Goal: Information Seeking & Learning: Learn about a topic

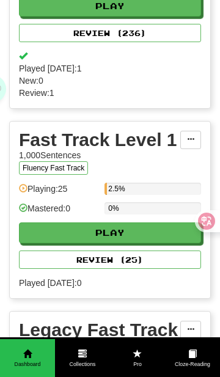
scroll to position [418, 0]
click at [194, 363] on span "Cloze-Reading" at bounding box center [192, 365] width 55 height 8
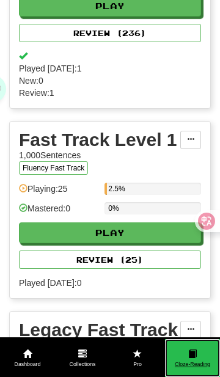
scroll to position [0, 0]
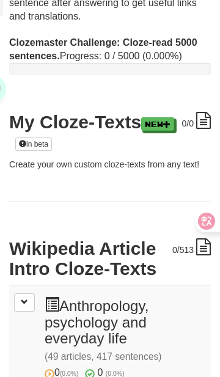
scroll to position [138, 0]
click at [113, 319] on h3 "0 (0.0%) 0 (0.0%) Anthropology, psychology and everyday life (49 articles, 417 …" at bounding box center [125, 338] width 161 height 83
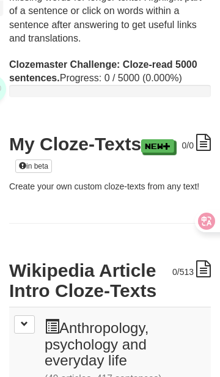
scroll to position [118, 0]
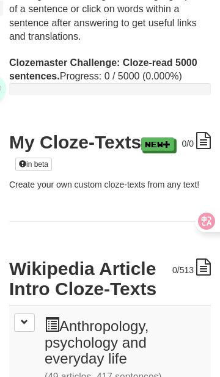
click at [199, 141] on icon at bounding box center [203, 140] width 15 height 17
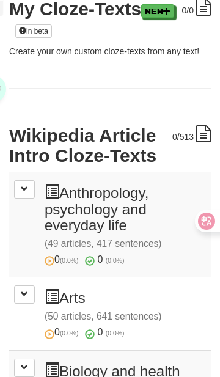
scroll to position [253, 0]
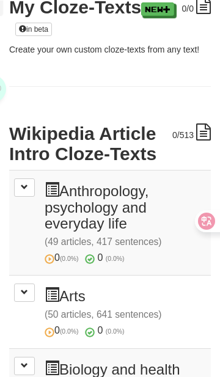
click at [206, 138] on icon at bounding box center [203, 132] width 15 height 17
click at [204, 133] on icon at bounding box center [203, 132] width 15 height 17
click at [208, 129] on icon at bounding box center [203, 132] width 15 height 17
click at [112, 216] on h3 "0 (0.0%) 0 (0.0%) Anthropology, psychology and everyday life (49 articles, 417 …" at bounding box center [125, 223] width 161 height 83
click at [112, 215] on h3 "0 (0.0%) 0 (0.0%) Anthropology, psychology and everyday life (49 articles, 417 …" at bounding box center [125, 223] width 161 height 83
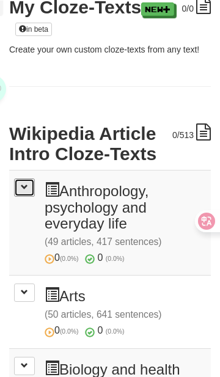
click at [17, 187] on button at bounding box center [24, 188] width 21 height 18
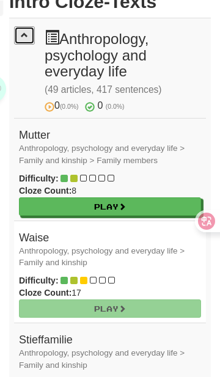
scroll to position [411, 0]
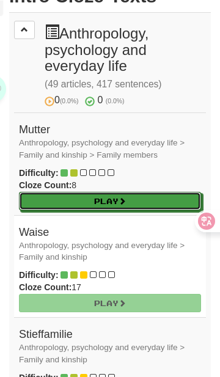
click at [132, 203] on link "Play" at bounding box center [110, 201] width 182 height 18
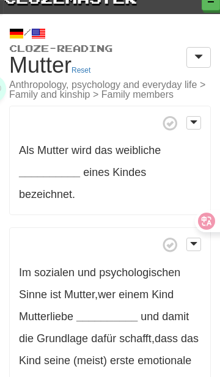
scroll to position [13, 0]
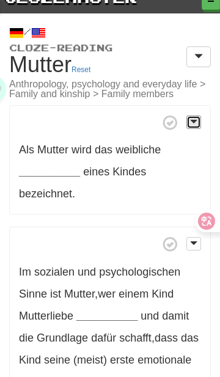
click at [194, 124] on span at bounding box center [193, 121] width 7 height 9
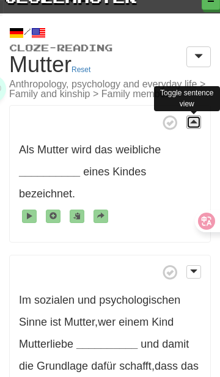
click at [194, 122] on span at bounding box center [193, 121] width 7 height 9
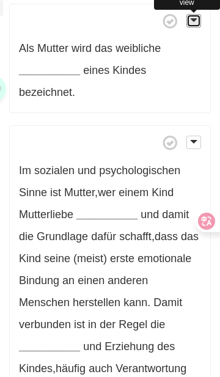
scroll to position [0, 0]
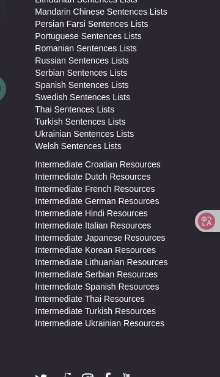
scroll to position [1760, 0]
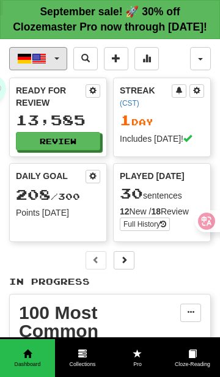
click at [54, 56] on button "Deutsch / English" at bounding box center [38, 58] width 58 height 23
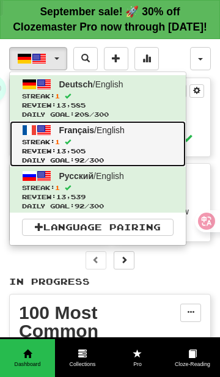
click at [37, 126] on span at bounding box center [44, 130] width 15 height 15
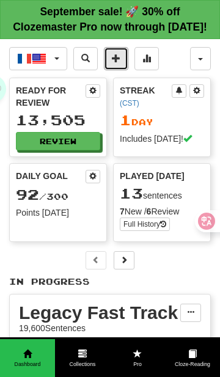
click at [119, 56] on span at bounding box center [116, 58] width 9 height 9
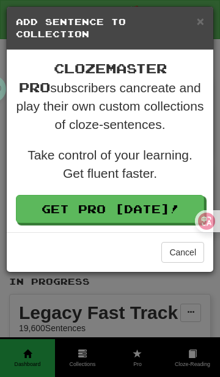
click at [187, 40] on h5 "Add Sentence to Collection" at bounding box center [110, 28] width 188 height 24
click at [178, 248] on button "Cancel" at bounding box center [182, 252] width 43 height 21
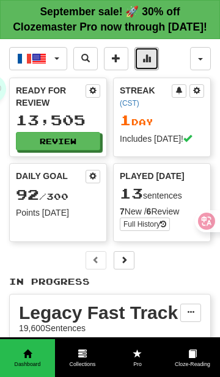
click at [152, 61] on button at bounding box center [147, 58] width 24 height 23
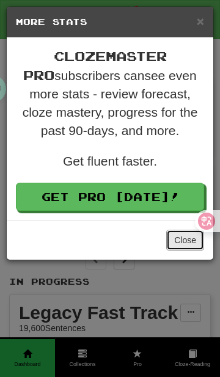
click at [187, 244] on button "Close" at bounding box center [185, 240] width 38 height 21
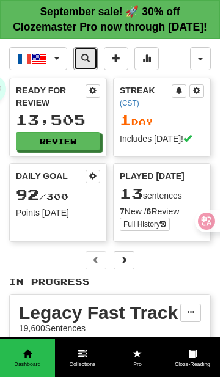
click at [89, 54] on span at bounding box center [85, 58] width 9 height 9
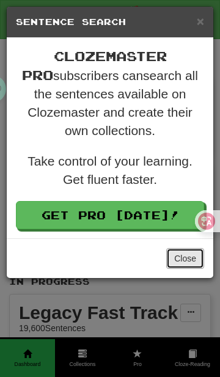
click at [183, 255] on button "Close" at bounding box center [185, 258] width 38 height 21
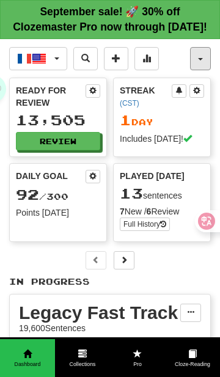
click at [203, 60] on button "button" at bounding box center [200, 58] width 21 height 23
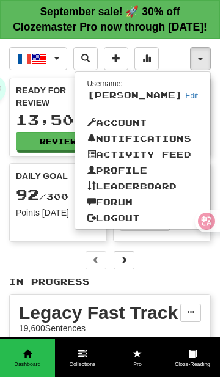
click at [176, 270] on div at bounding box center [110, 188] width 220 height 377
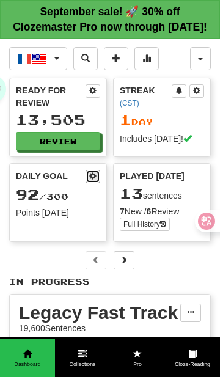
click at [97, 177] on button at bounding box center [93, 176] width 15 height 13
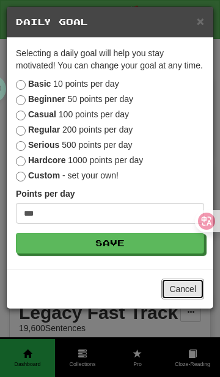
click at [183, 292] on button "Cancel" at bounding box center [182, 289] width 43 height 21
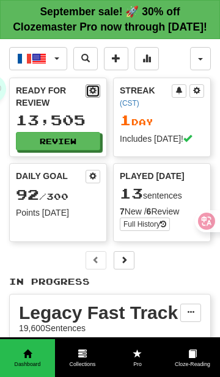
click at [93, 90] on span at bounding box center [92, 90] width 7 height 7
select select "*"
select select "**"
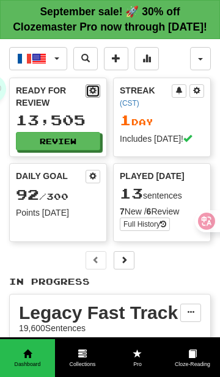
select select "***"
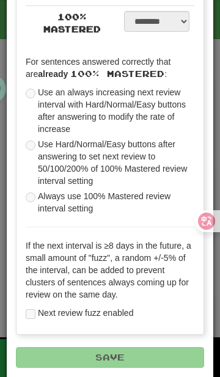
scroll to position [638, 0]
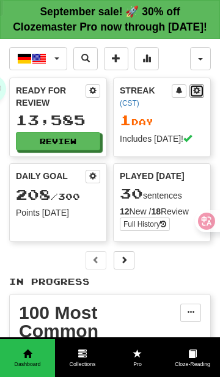
click at [196, 92] on span at bounding box center [196, 90] width 7 height 7
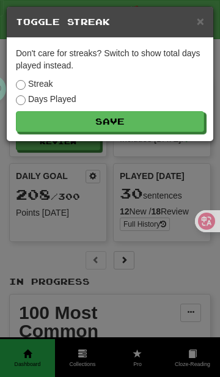
click at [157, 257] on div "× Toggle Streak Don't care for streaks? Switch to show total days played instea…" at bounding box center [110, 188] width 220 height 377
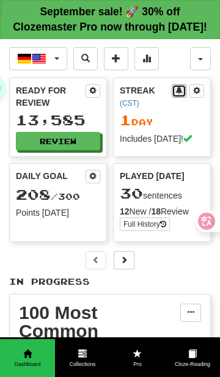
click at [179, 90] on span at bounding box center [179, 90] width 7 height 7
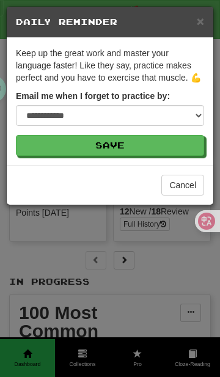
click at [161, 254] on div "**********" at bounding box center [110, 188] width 220 height 377
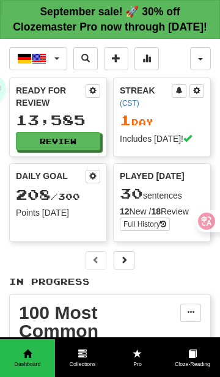
click at [88, 351] on link "Collections" at bounding box center [82, 358] width 55 height 39
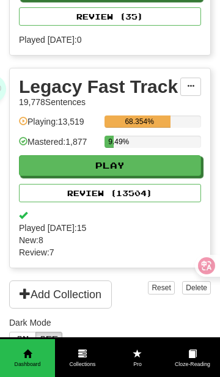
scroll to position [425, 0]
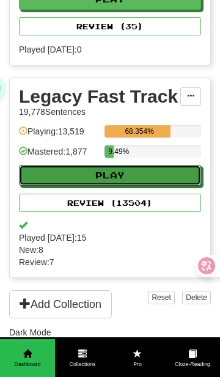
click at [151, 165] on button "Play" at bounding box center [110, 175] width 182 height 21
select select "**"
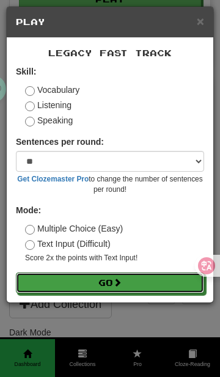
click at [127, 280] on button "Go" at bounding box center [110, 283] width 188 height 21
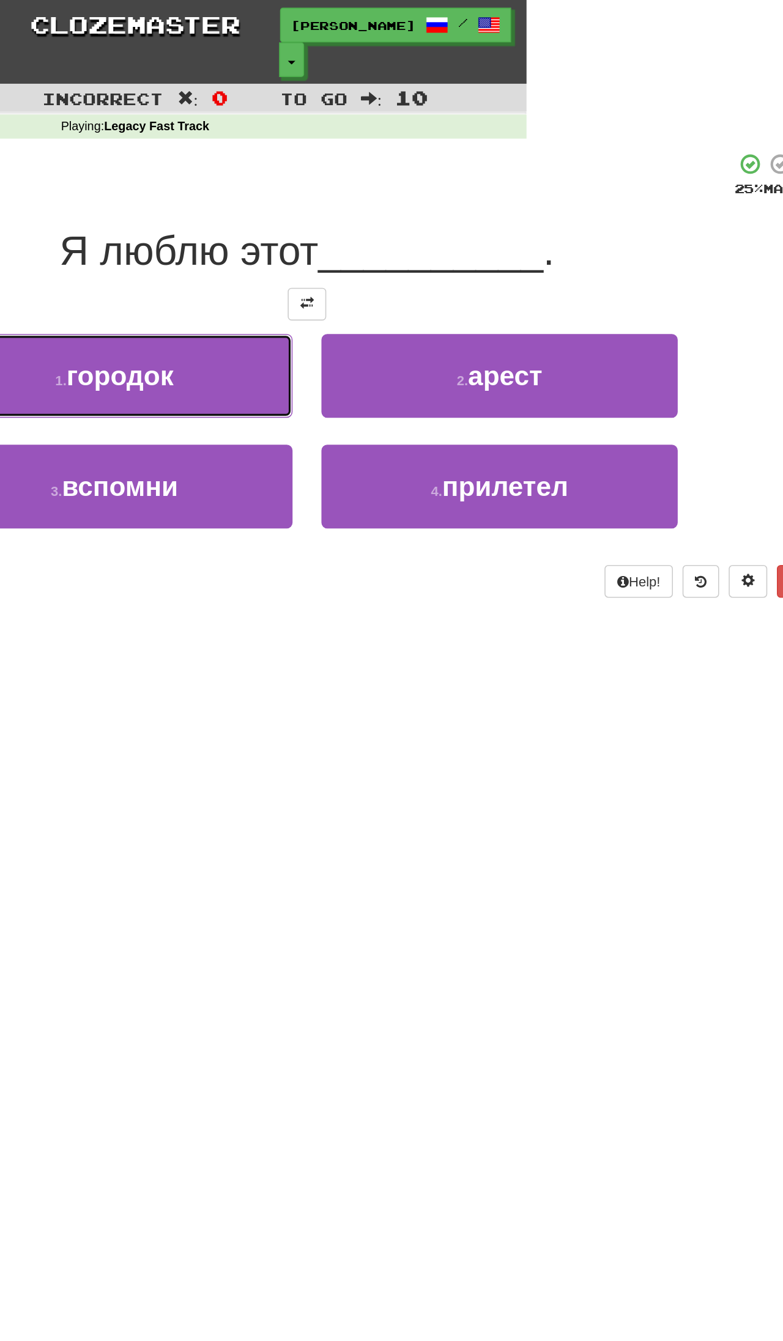
click at [273, 229] on span "городок" at bounding box center [239, 238] width 68 height 19
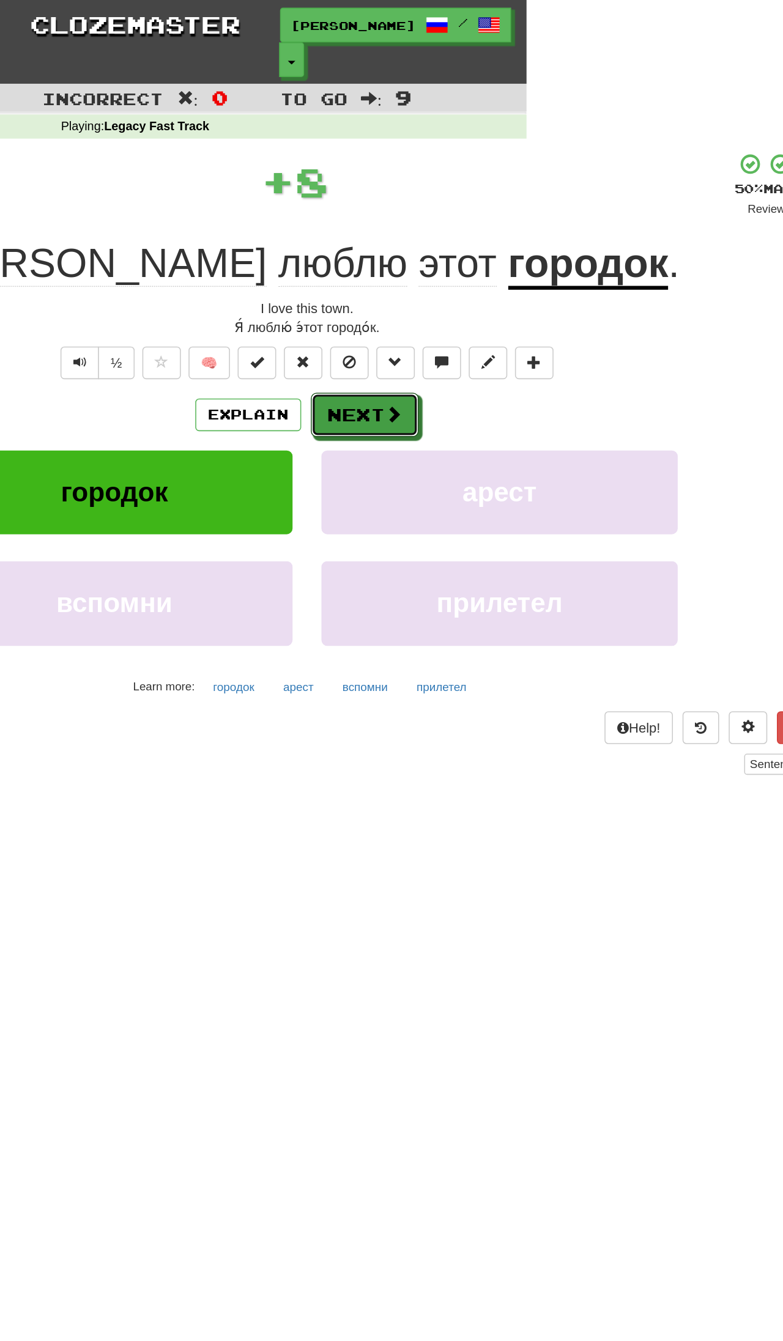
click at [409, 257] on span at bounding box center [412, 262] width 11 height 11
click at [412, 257] on span at bounding box center [412, 262] width 11 height 11
click at [396, 250] on button "Next" at bounding box center [394, 264] width 68 height 28
click at [397, 250] on button "Next" at bounding box center [394, 264] width 68 height 28
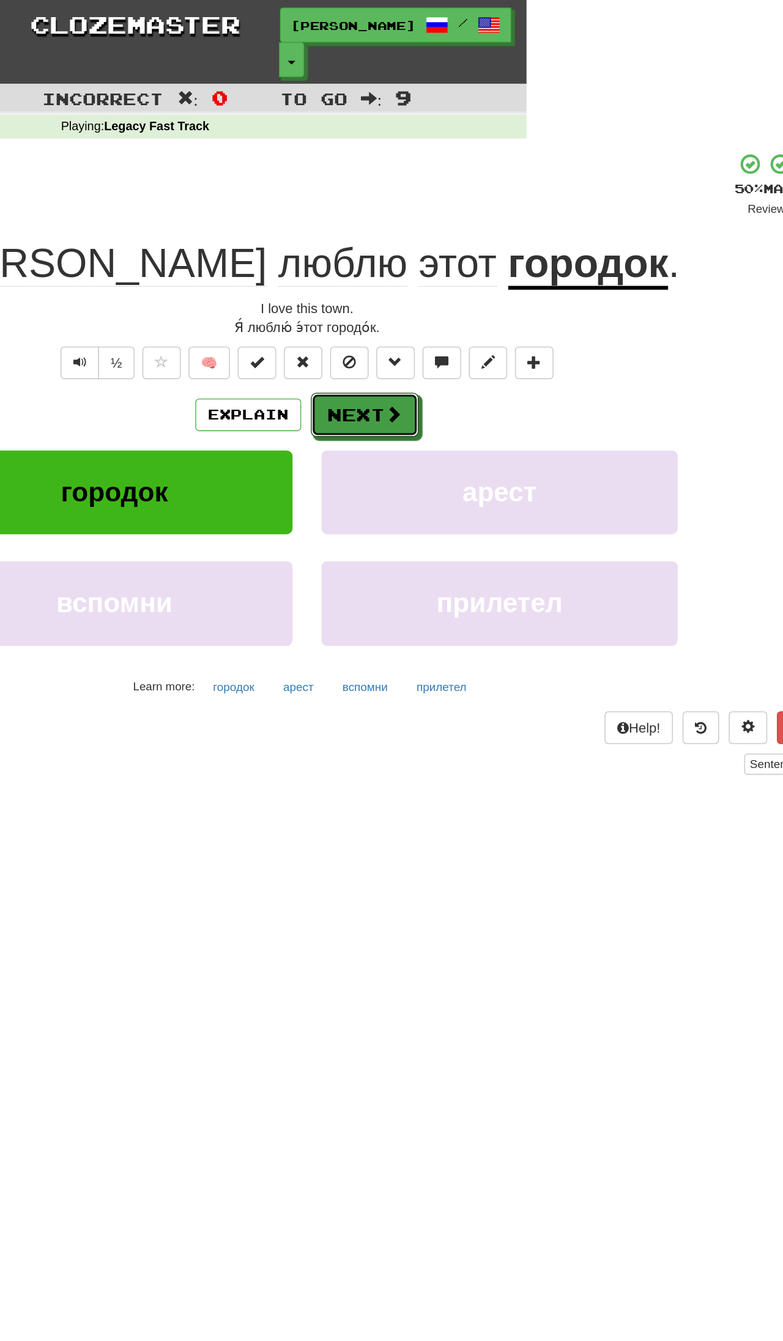
click at [416, 257] on span at bounding box center [412, 262] width 11 height 11
click at [402, 250] on button "Next" at bounding box center [394, 264] width 68 height 28
click at [399, 256] on button "Next" at bounding box center [394, 264] width 68 height 28
click at [415, 257] on span at bounding box center [412, 262] width 11 height 11
click at [412, 257] on span at bounding box center [412, 262] width 11 height 11
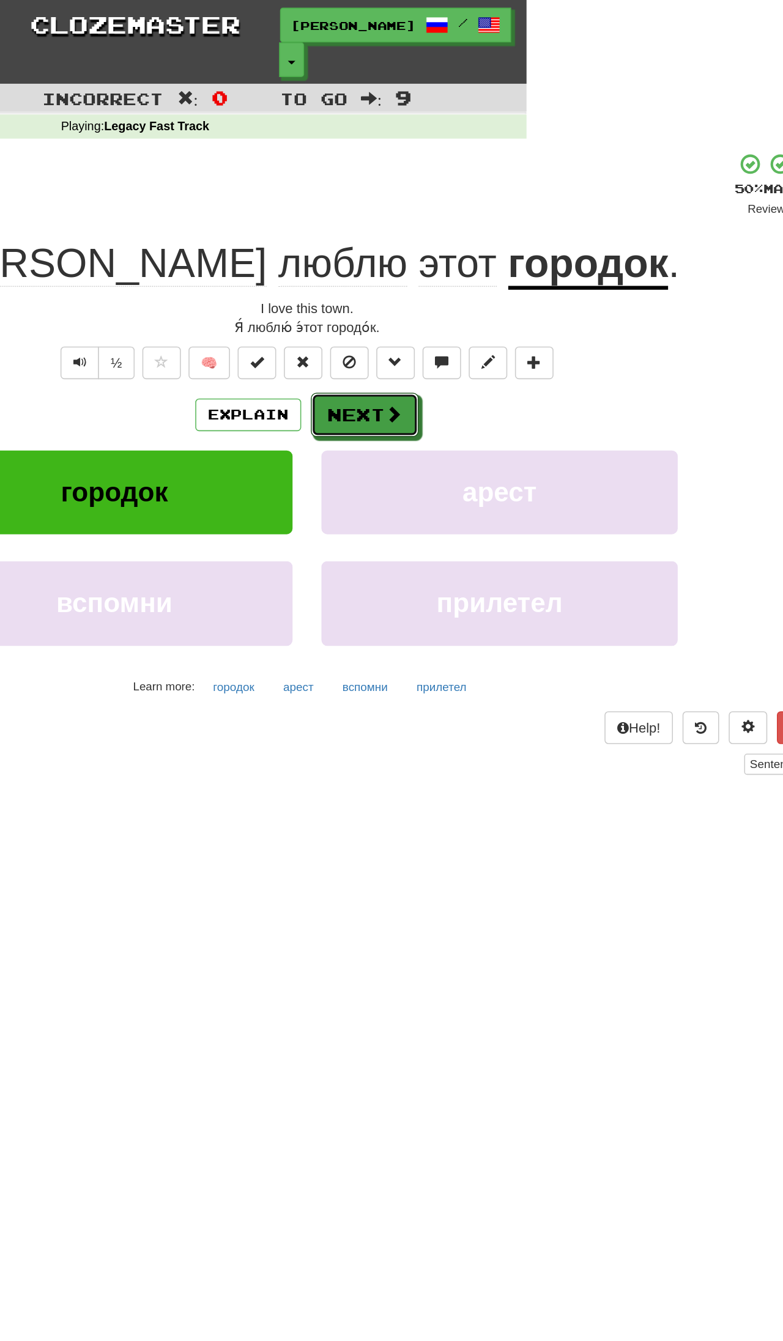
click at [412, 257] on span at bounding box center [412, 262] width 11 height 11
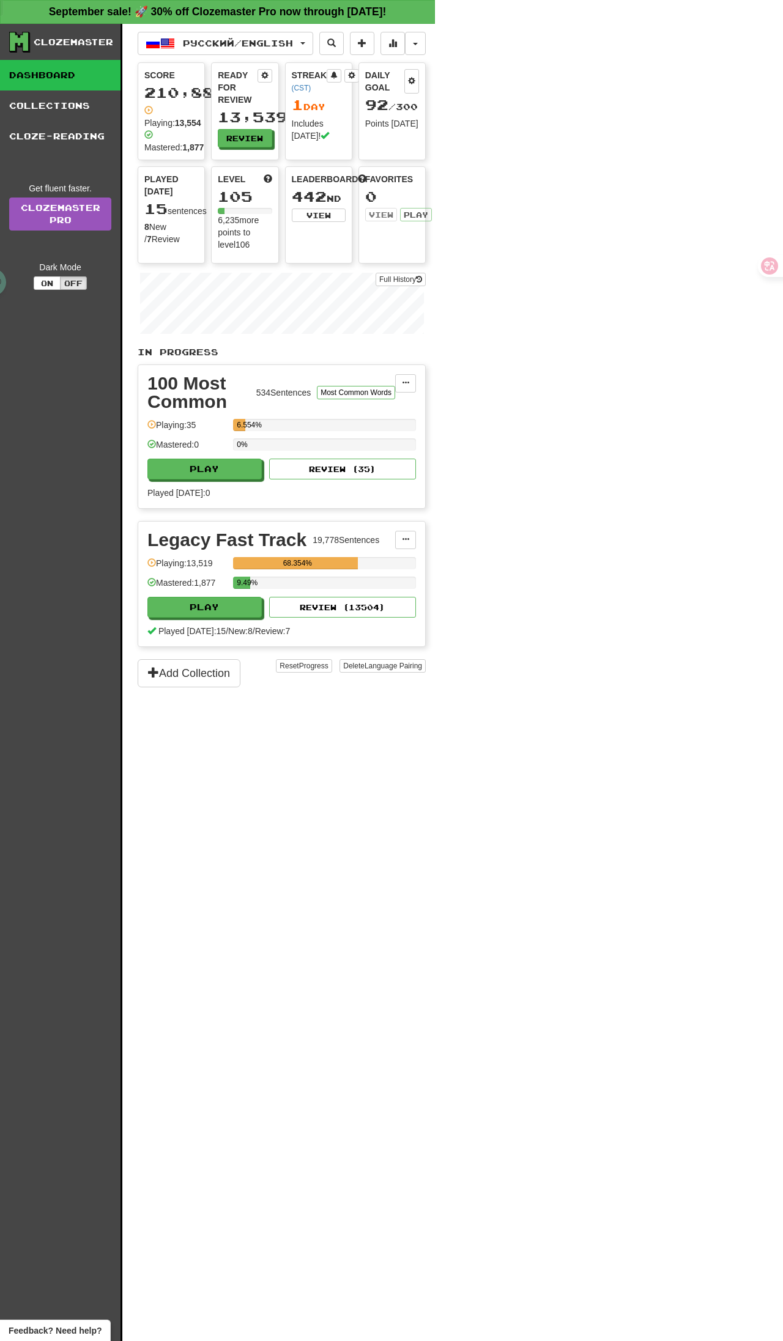
scroll to position [425, 0]
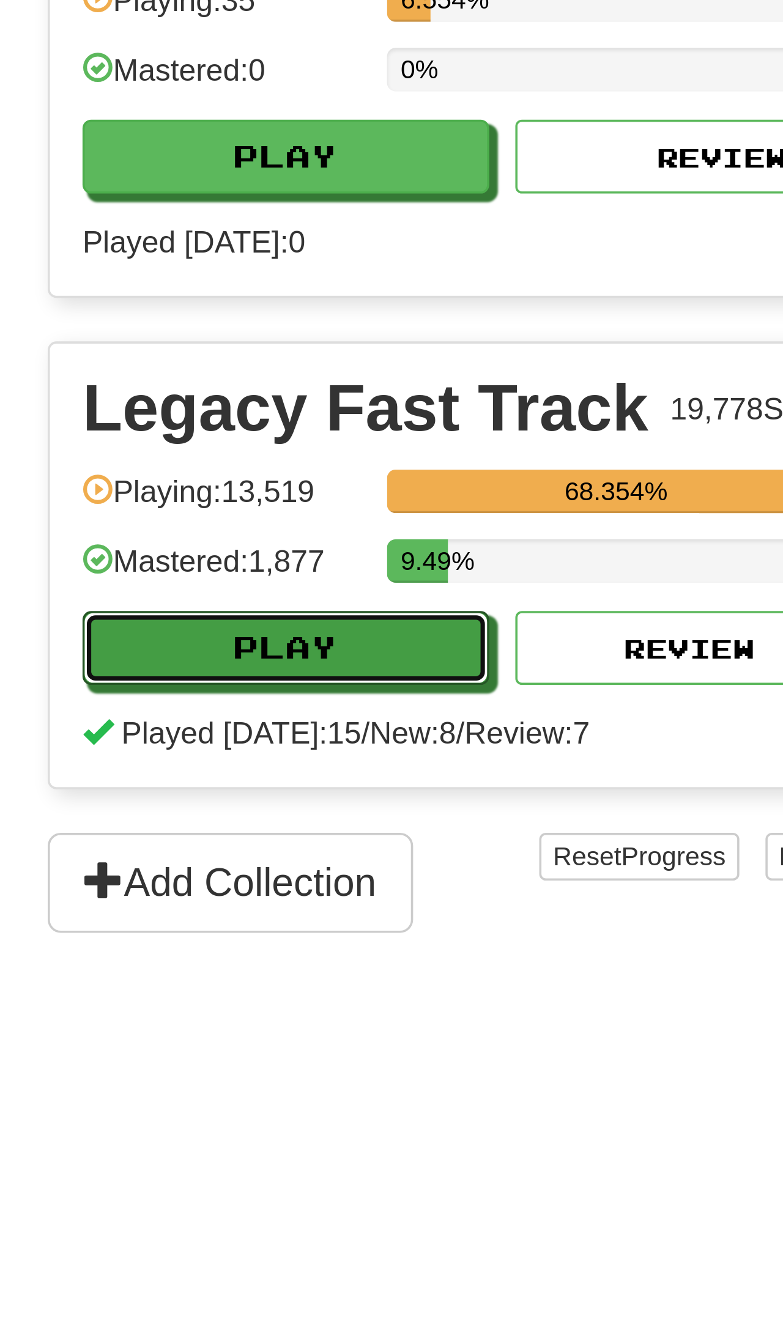
click at [240, 184] on button "Play" at bounding box center [204, 182] width 114 height 21
select select "**"
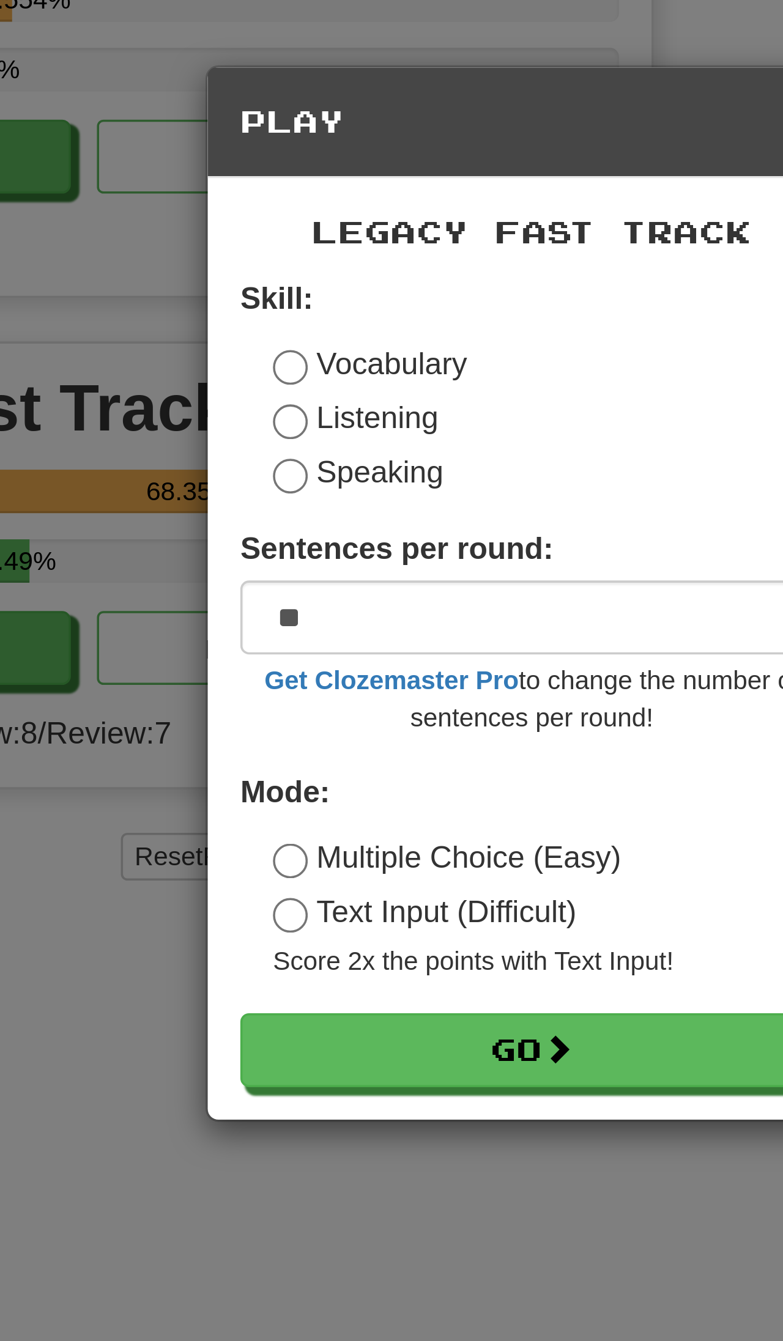
click at [372, 258] on label "Text Input (Difficult)" at bounding box center [362, 256] width 86 height 12
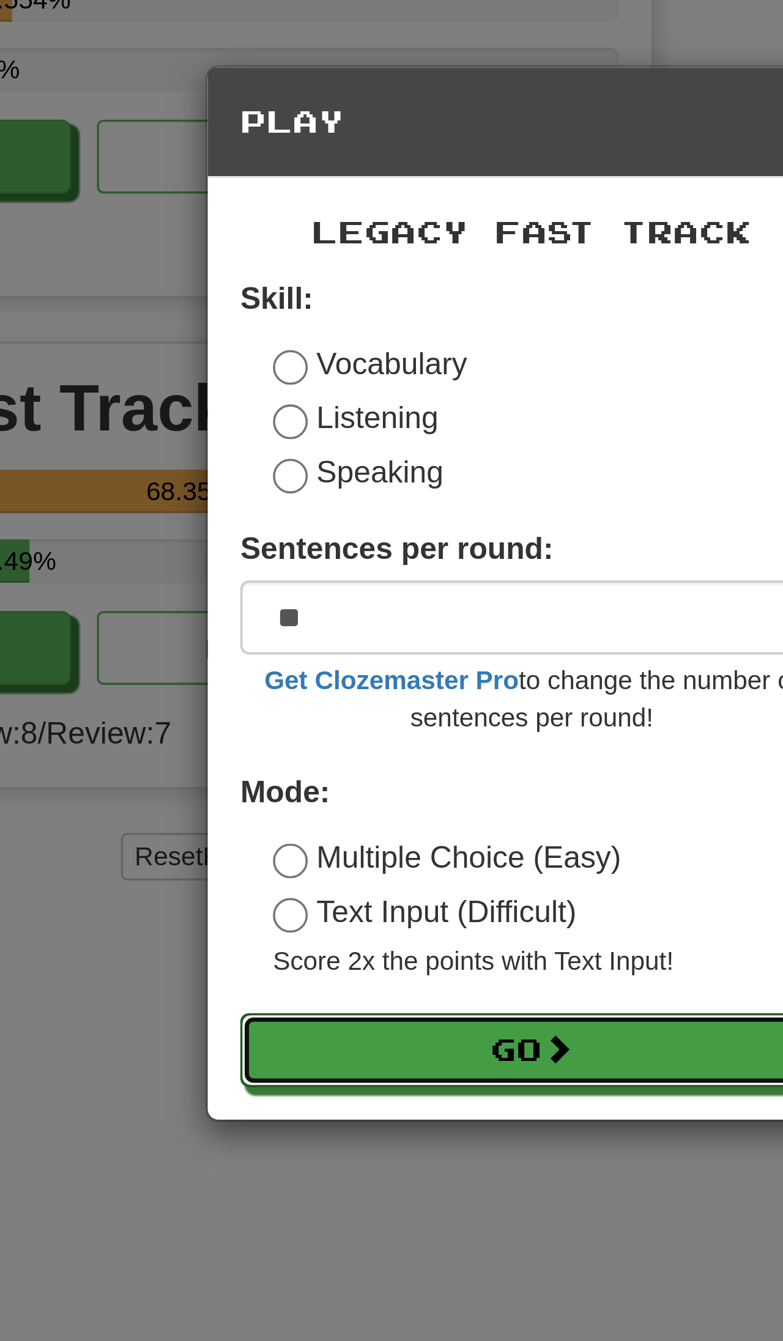
click at [403, 296] on span at bounding box center [398, 294] width 9 height 9
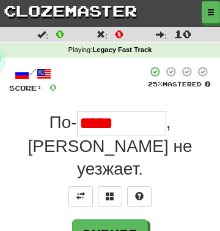
type input "********"
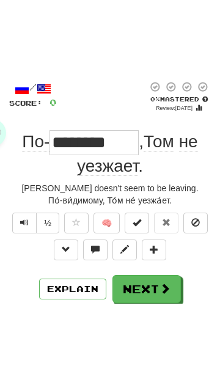
scroll to position [59, 0]
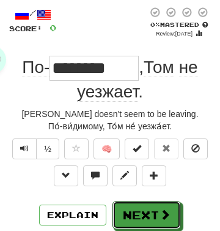
click at [147, 216] on button "Next" at bounding box center [147, 215] width 68 height 28
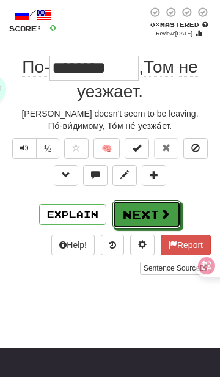
click at [147, 220] on button "Next" at bounding box center [147, 215] width 68 height 28
click at [149, 209] on button "Next" at bounding box center [147, 215] width 68 height 28
